Goal: Use online tool/utility: Utilize a website feature to perform a specific function

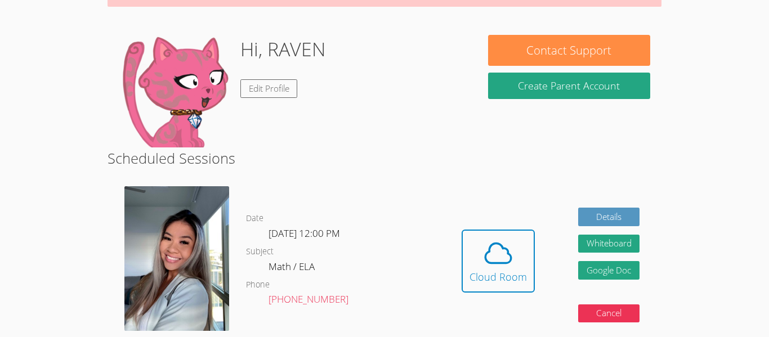
scroll to position [105, 0]
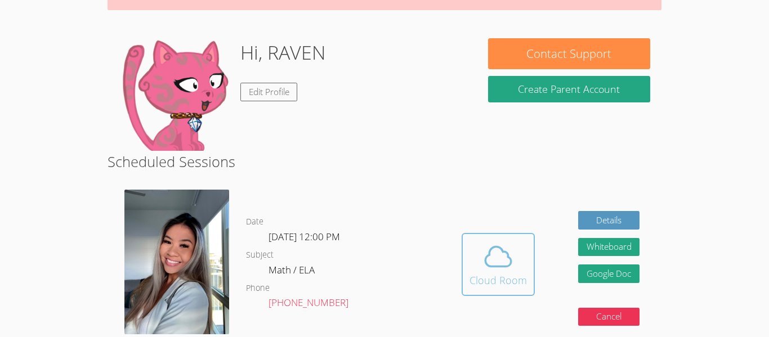
click at [519, 267] on span at bounding box center [497, 257] width 57 height 32
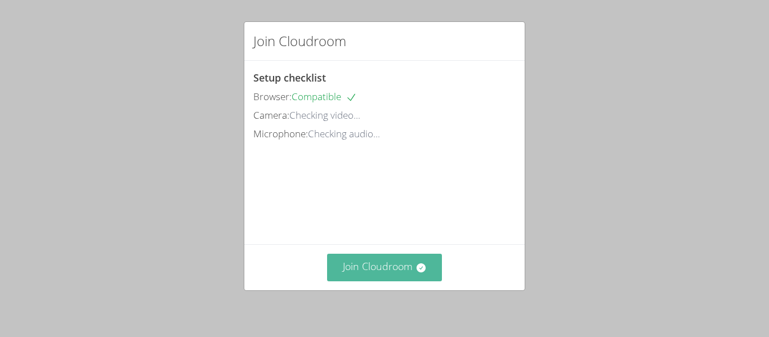
click at [378, 257] on button "Join Cloudroom" at bounding box center [384, 268] width 115 height 28
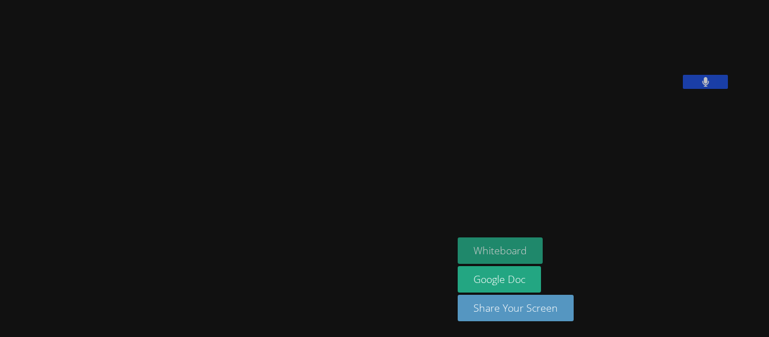
click at [522, 246] on button "Whiteboard" at bounding box center [499, 250] width 85 height 26
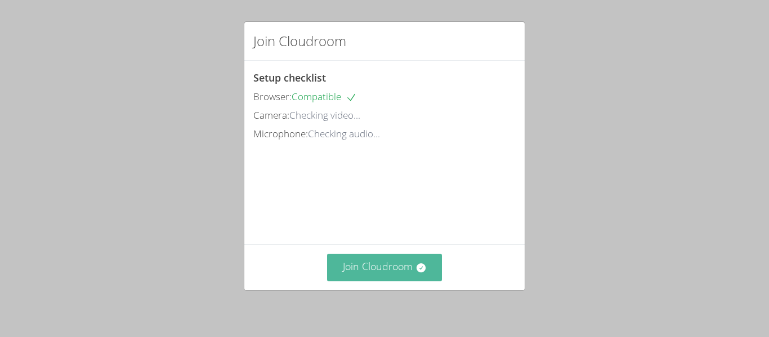
click at [355, 261] on button "Join Cloudroom" at bounding box center [384, 268] width 115 height 28
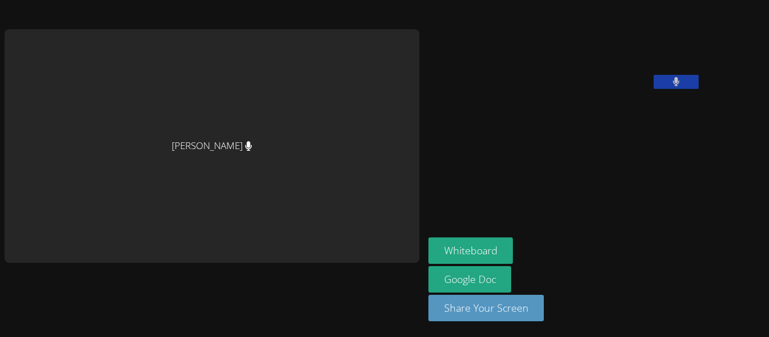
click at [424, 191] on aside "RAVEN BROWN Whiteboard Google Doc Share Your Screen" at bounding box center [564, 168] width 281 height 337
